Goal: Information Seeking & Learning: Learn about a topic

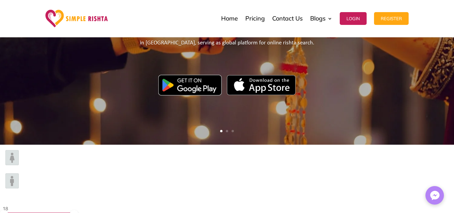
scroll to position [202, 0]
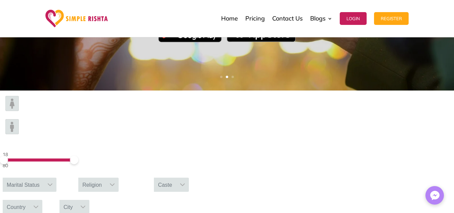
click at [73, 158] on span at bounding box center [38, 159] width 70 height 3
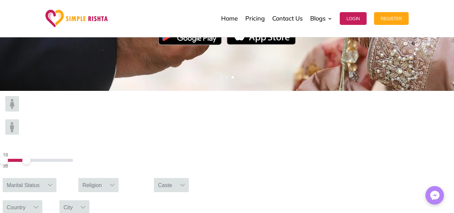
drag, startPoint x: 94, startPoint y: 116, endPoint x: 89, endPoint y: 116, distance: 4.4
click at [31, 156] on span at bounding box center [26, 160] width 8 height 8
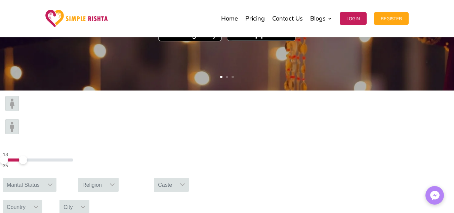
click at [27, 156] on span at bounding box center [23, 160] width 8 height 8
click at [24, 156] on span at bounding box center [19, 160] width 8 height 8
click at [44, 178] on div "Marital Status" at bounding box center [23, 185] width 41 height 14
click at [56, 178] on div at bounding box center [50, 185] width 13 height 14
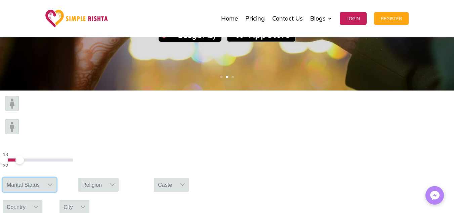
click at [56, 178] on div at bounding box center [50, 185] width 13 height 14
click at [56, 194] on input "text" at bounding box center [30, 201] width 54 height 14
click at [106, 178] on div "Religion" at bounding box center [92, 185] width 28 height 14
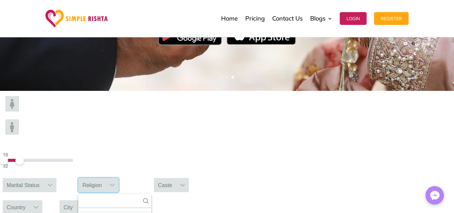
scroll to position [37, 0]
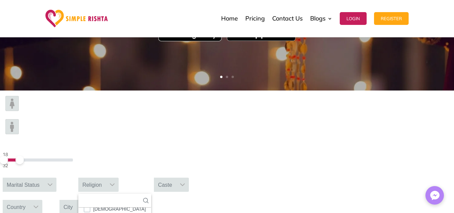
click at [176, 178] on div "Caste" at bounding box center [165, 185] width 22 height 14
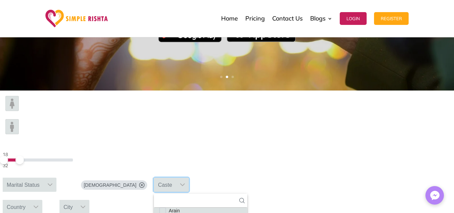
scroll to position [118, 0]
click at [247, 207] on li "Arain" at bounding box center [200, 214] width 93 height 14
click at [30, 200] on div "Country" at bounding box center [16, 207] width 27 height 14
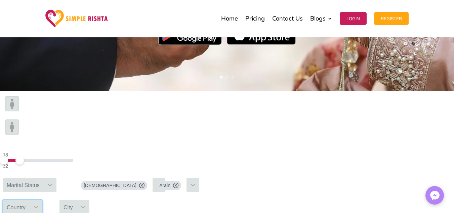
scroll to position [2393, 0]
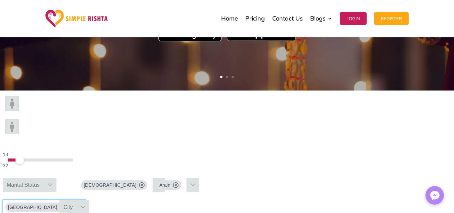
click at [77, 200] on div "City" at bounding box center [68, 207] width 17 height 14
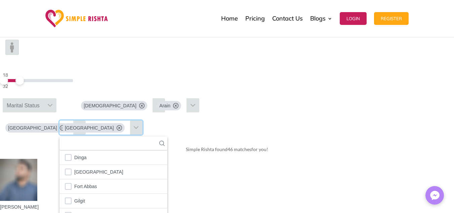
scroll to position [286, 0]
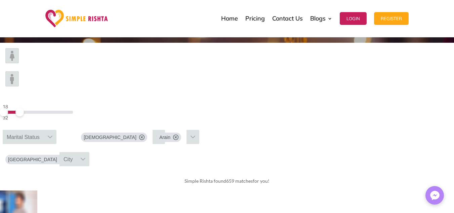
scroll to position [244, 0]
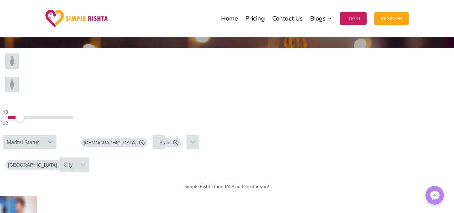
click at [77, 157] on div "City" at bounding box center [68, 164] width 17 height 14
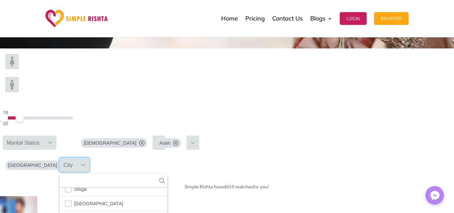
scroll to position [329, 0]
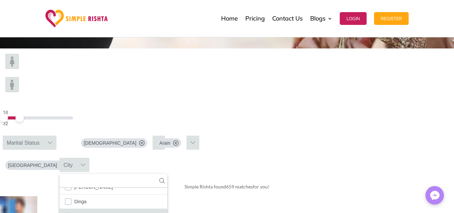
click at [167, 209] on li "[GEOGRAPHIC_DATA]" at bounding box center [114, 216] width 108 height 14
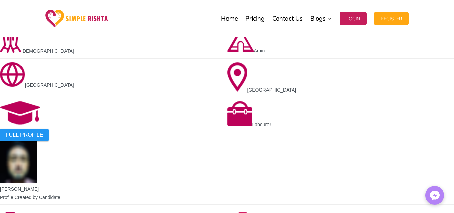
scroll to position [540, 0]
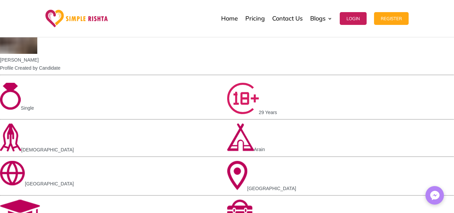
scroll to position [661, 0]
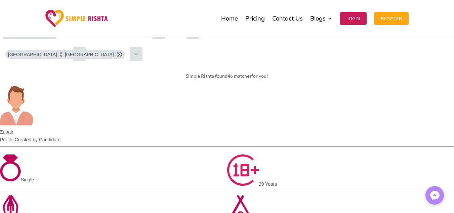
scroll to position [350, 0]
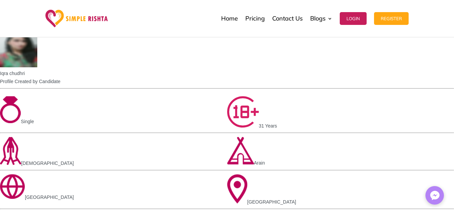
scroll to position [635, 0]
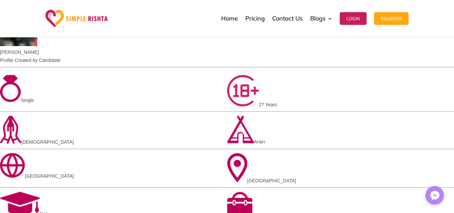
scroll to position [635, 0]
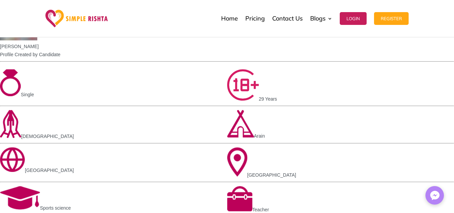
scroll to position [657, 0]
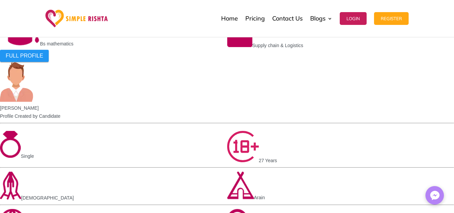
scroll to position [625, 0]
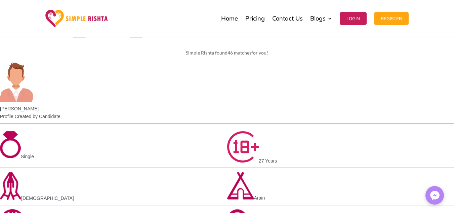
scroll to position [307, 0]
